Goal: Find specific page/section: Find specific page/section

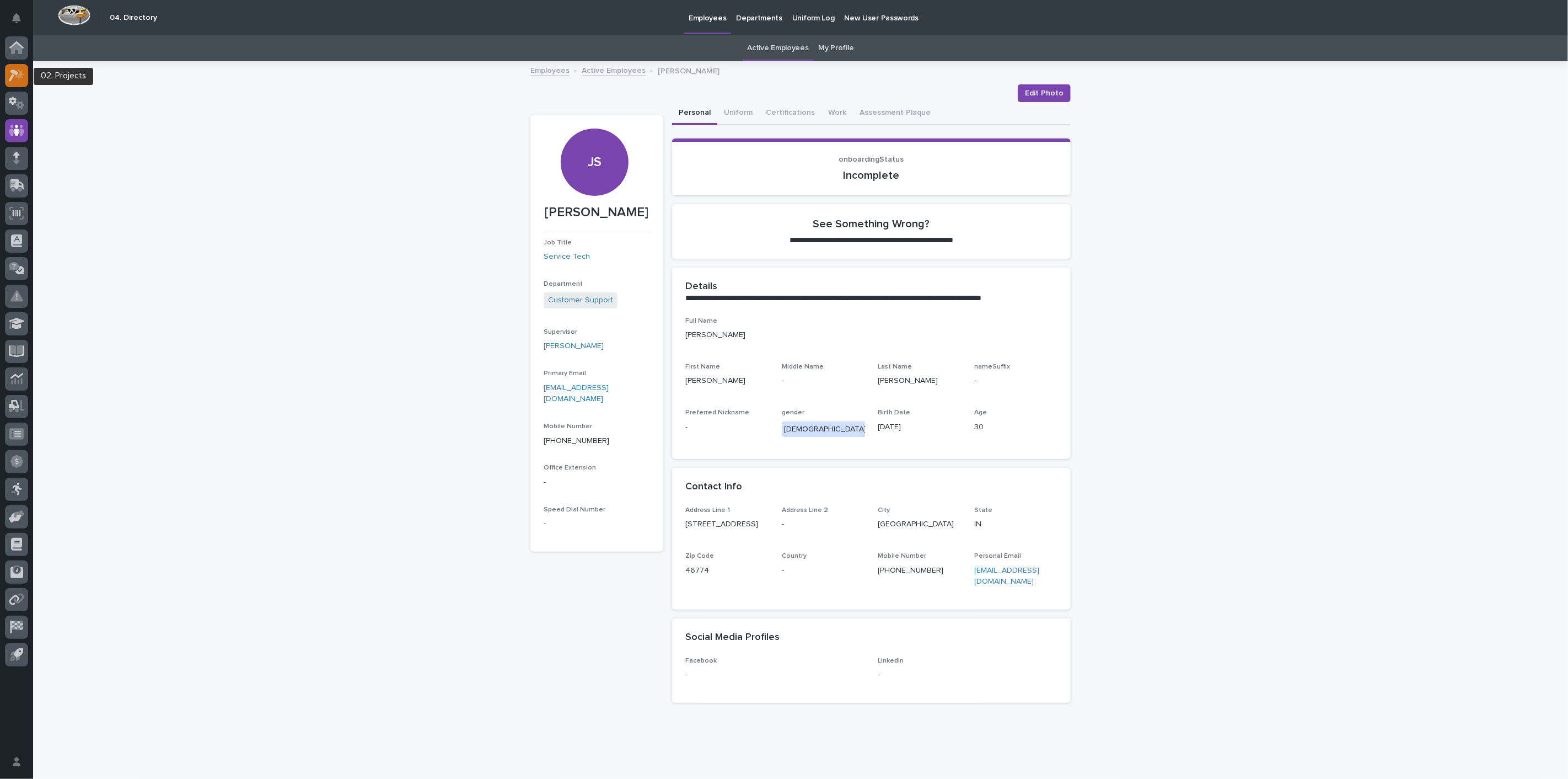
click at [16, 81] on div at bounding box center [16, 75] width 23 height 23
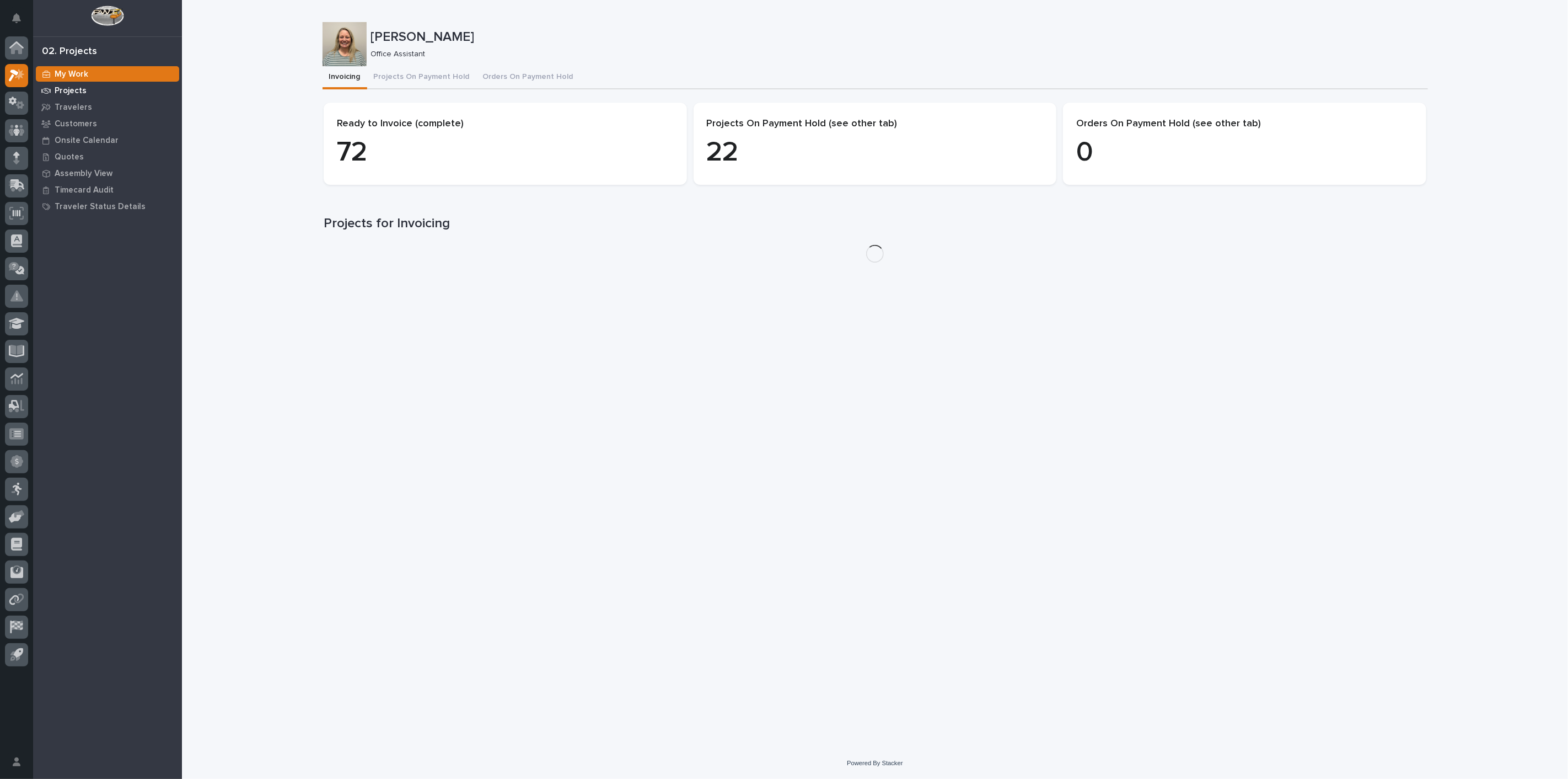
click at [67, 91] on p "Projects" at bounding box center [70, 91] width 32 height 10
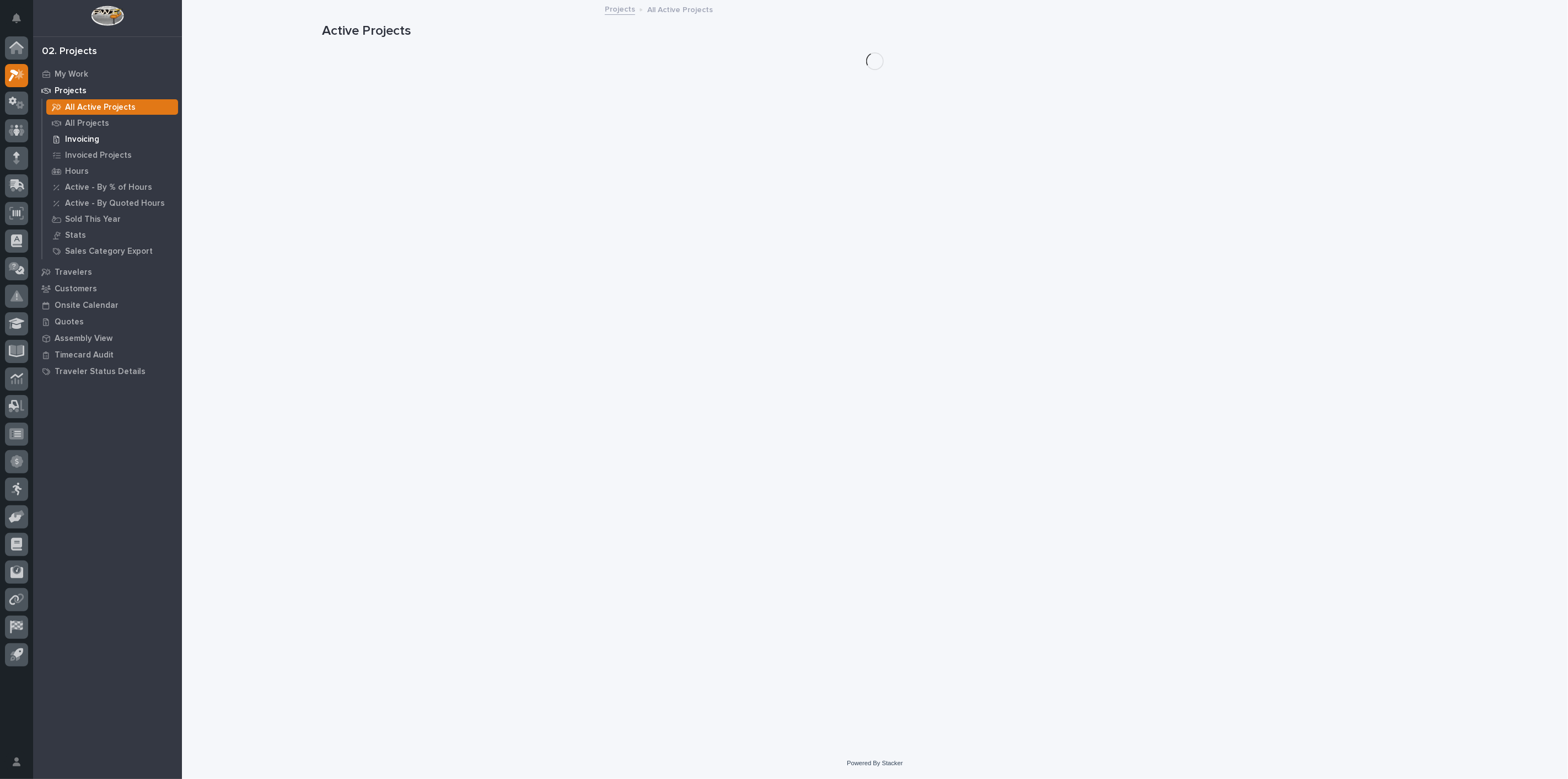
click at [72, 138] on p "Invoicing" at bounding box center [83, 139] width 34 height 10
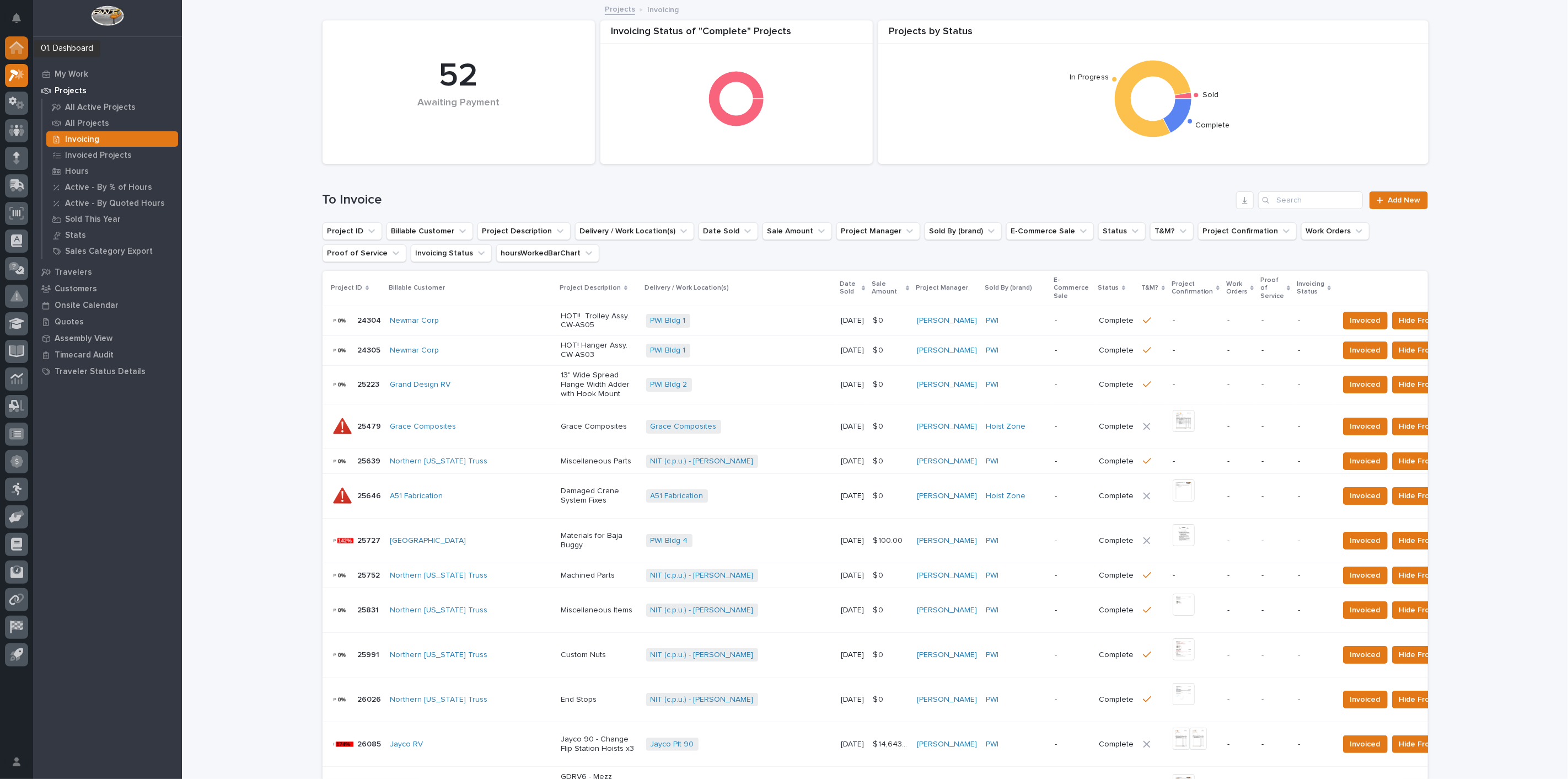
click at [16, 49] on icon at bounding box center [16, 48] width 11 height 11
